Goal: Check status

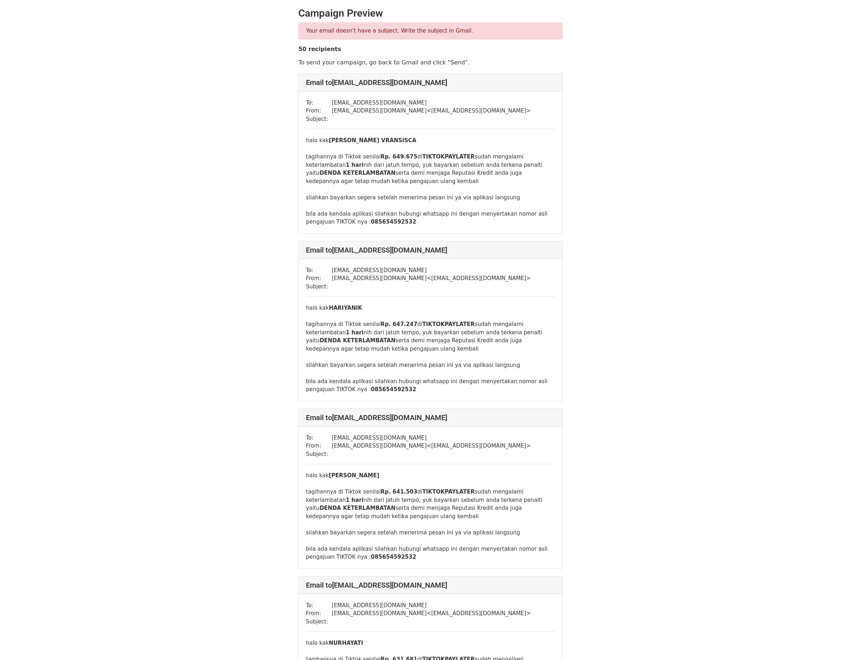
click at [310, 48] on strong "50 recipients" at bounding box center [319, 49] width 43 height 7
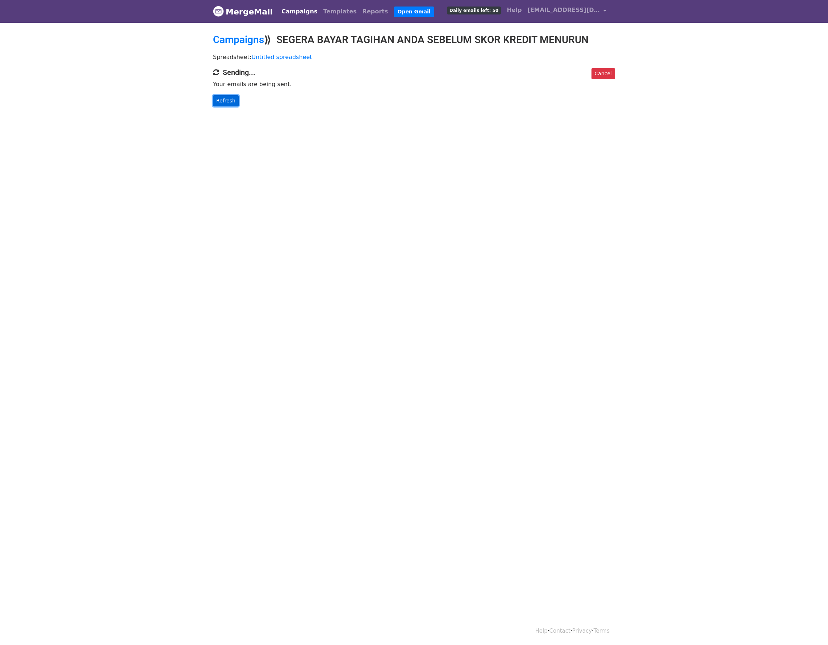
click at [229, 96] on link "Refresh" at bounding box center [226, 100] width 26 height 11
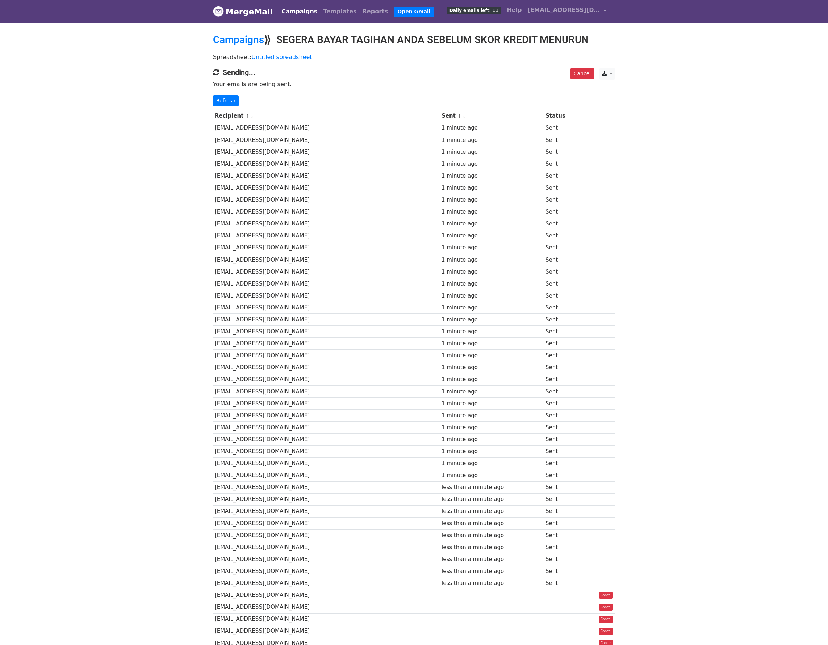
click at [650, 337] on body "MergeMail Campaigns Templates Reports Open Gmail Daily emails left: 11 Help ato…" at bounding box center [414, 377] width 828 height 755
click at [224, 105] on link "Refresh" at bounding box center [226, 100] width 26 height 11
